Goal: Check status: Check status

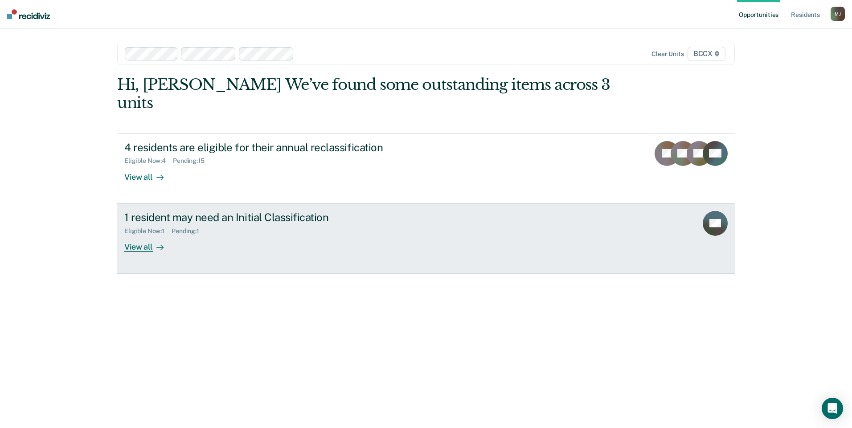
click at [143, 235] on div "View all" at bounding box center [149, 243] width 50 height 17
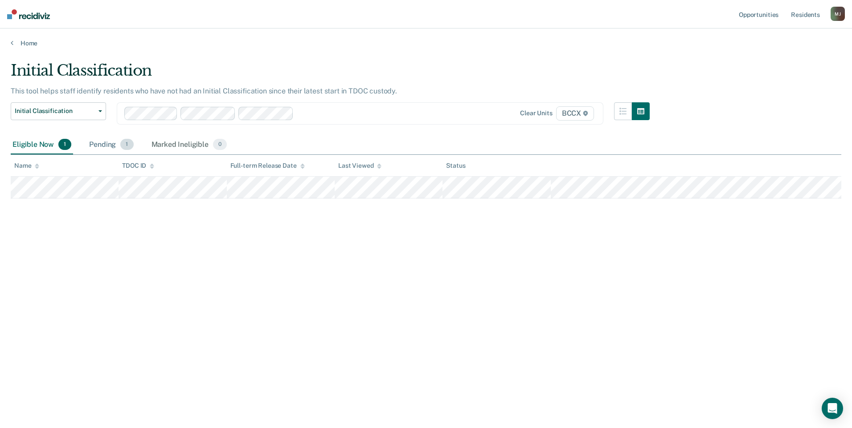
click at [112, 143] on div "Pending 1" at bounding box center [111, 145] width 48 height 20
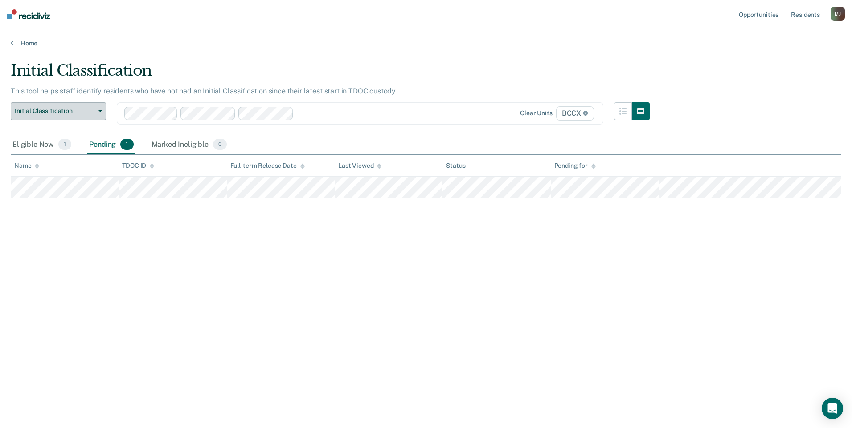
click at [101, 110] on icon "button" at bounding box center [100, 111] width 4 height 2
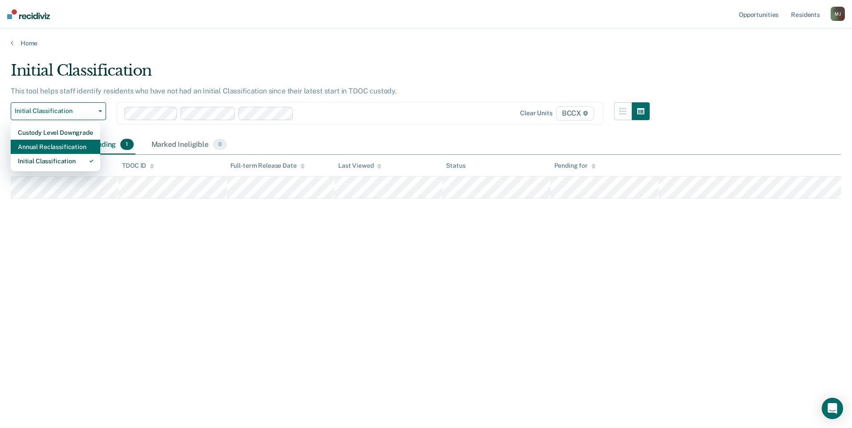
click at [87, 142] on div "Annual Reclassification" at bounding box center [55, 147] width 75 height 14
